Goal: Task Accomplishment & Management: Manage account settings

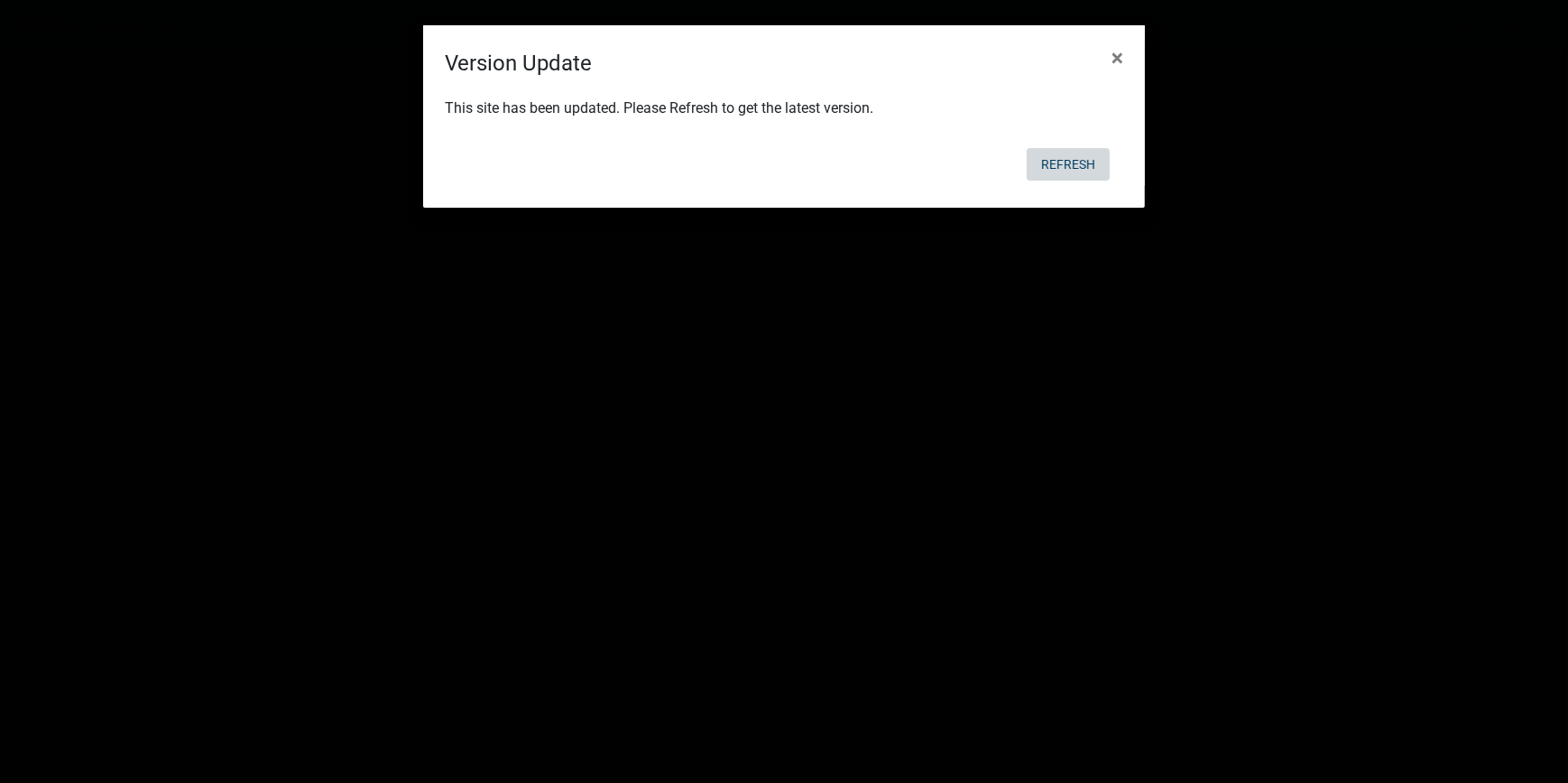
click at [1055, 156] on button "Refresh" at bounding box center [1068, 165] width 83 height 32
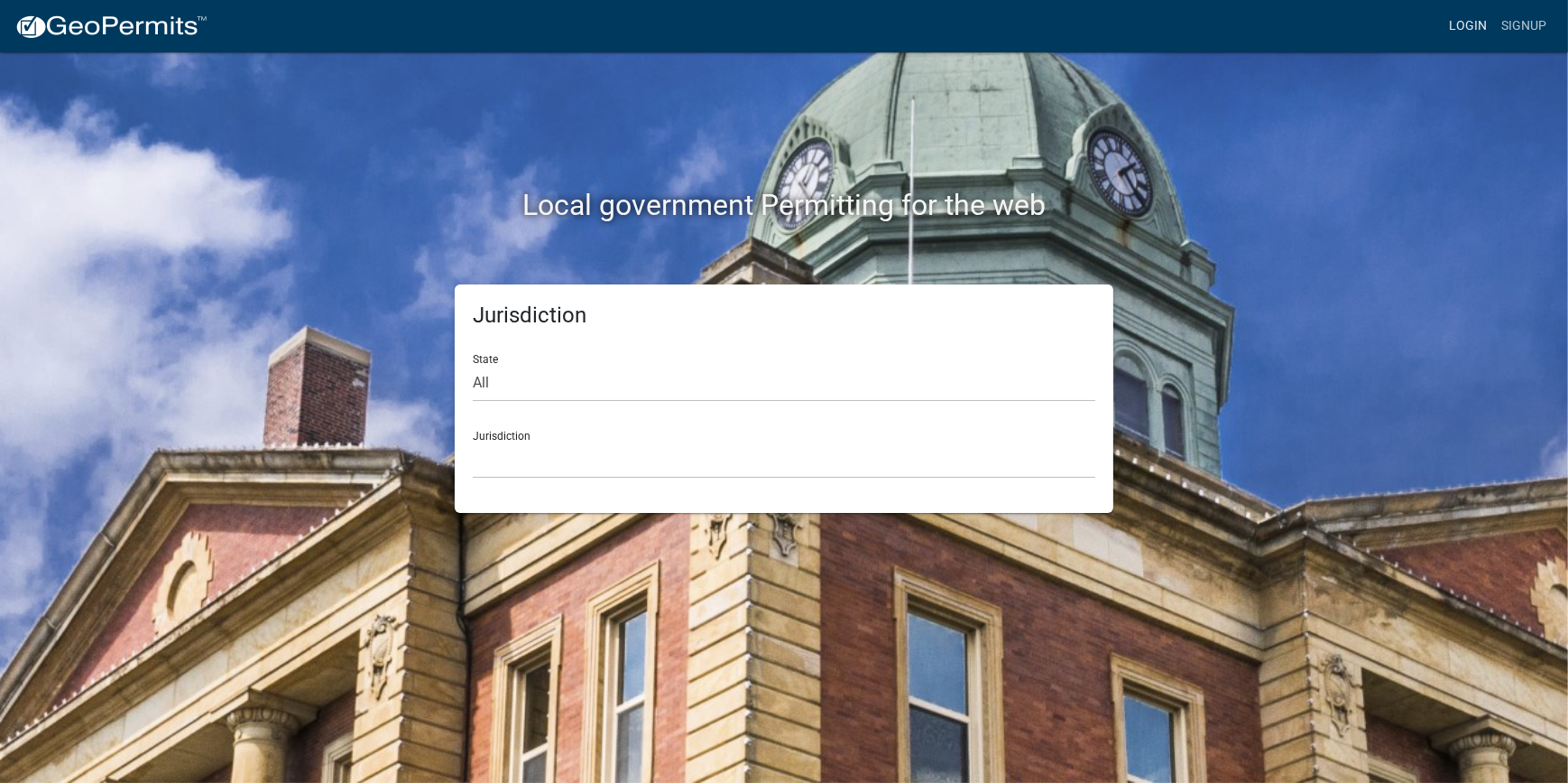
click at [1471, 22] on link "Login" at bounding box center [1467, 26] width 52 height 34
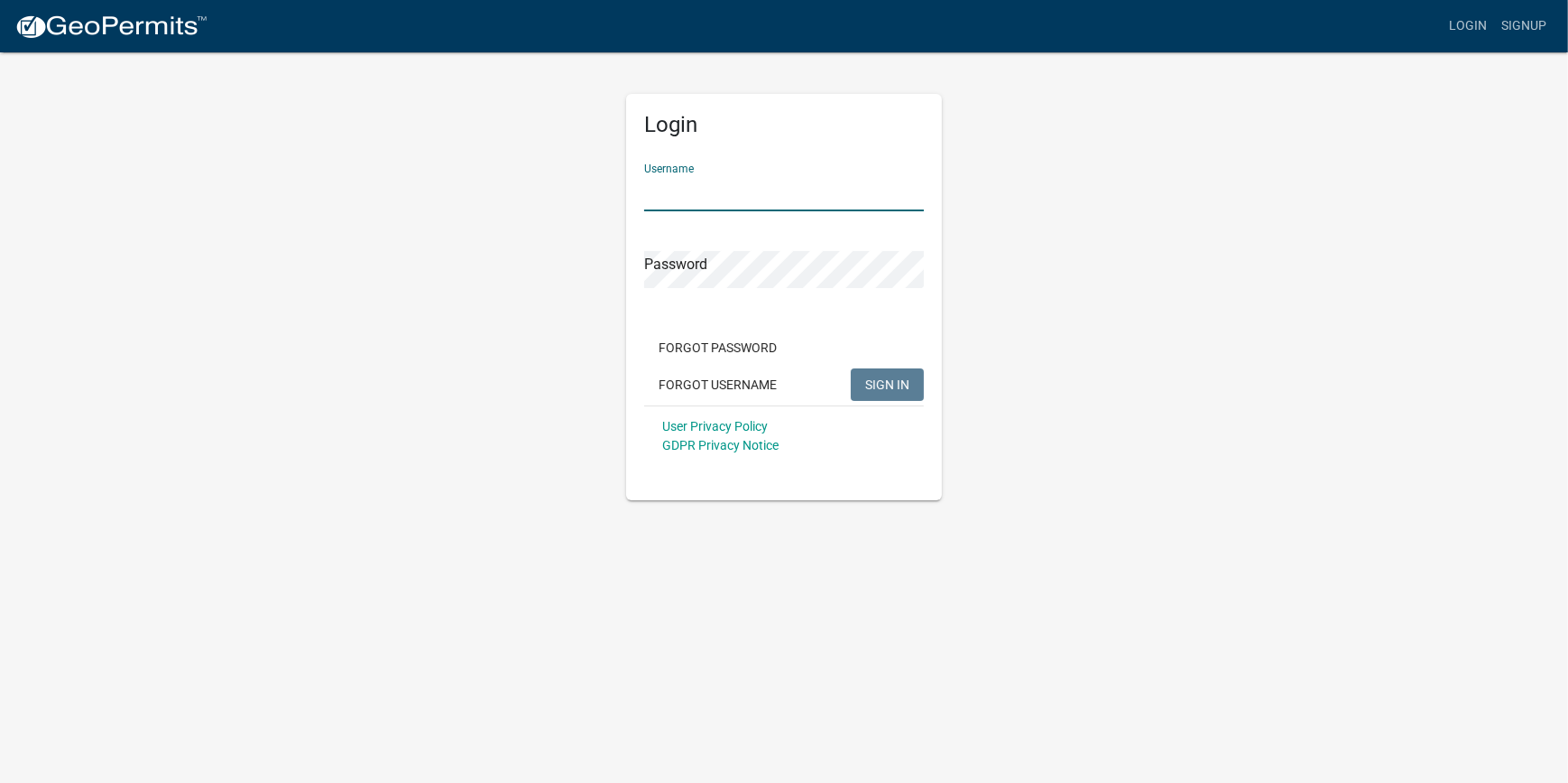
click at [713, 196] on input "Username" at bounding box center [784, 192] width 280 height 37
type input "Ciara"
click at [851, 368] on button "SIGN IN" at bounding box center [887, 384] width 73 height 32
